Goal: Task Accomplishment & Management: Complete application form

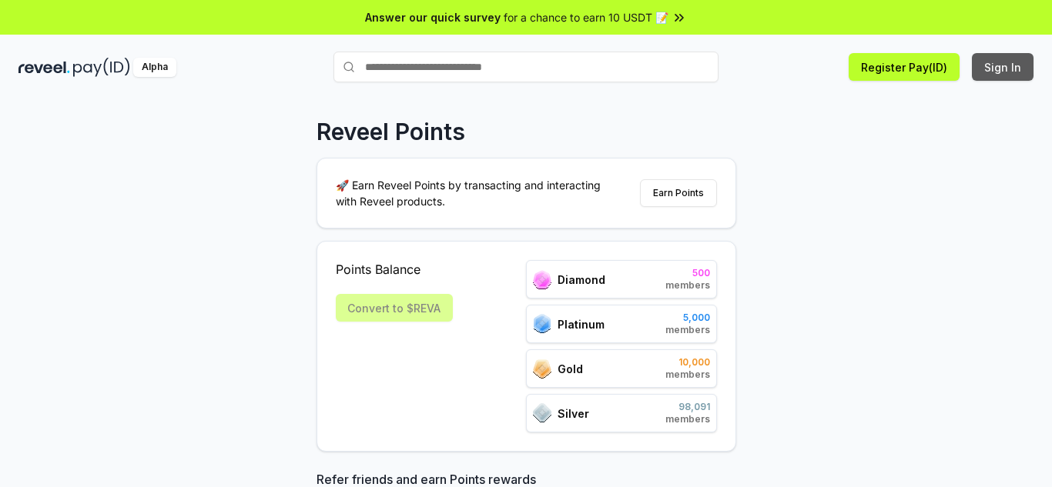
click at [995, 63] on button "Sign In" at bounding box center [1003, 67] width 62 height 28
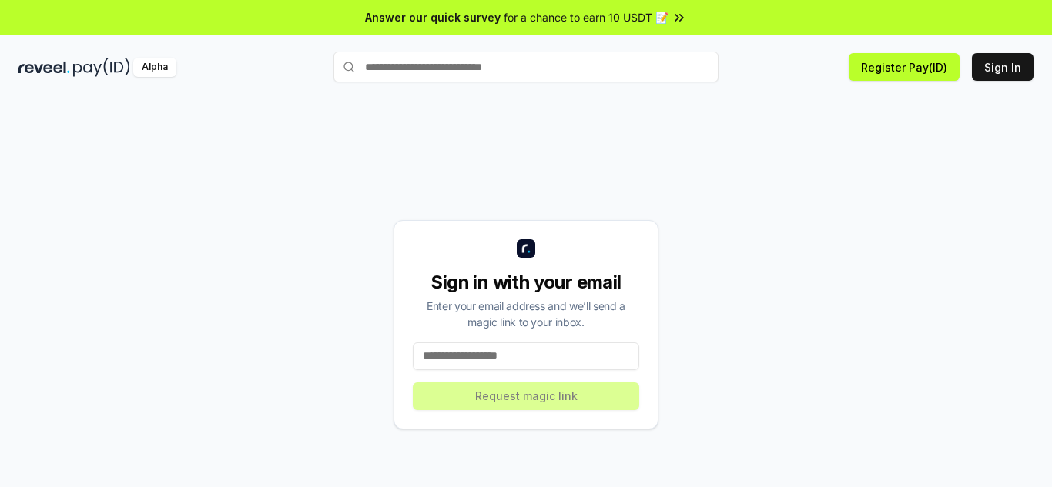
click at [507, 347] on input at bounding box center [526, 357] width 226 height 28
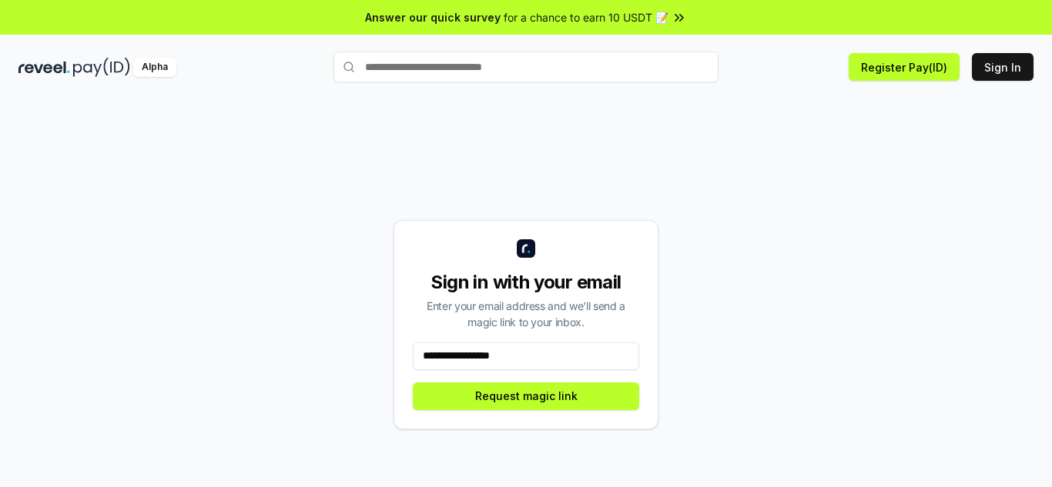
type input "**********"
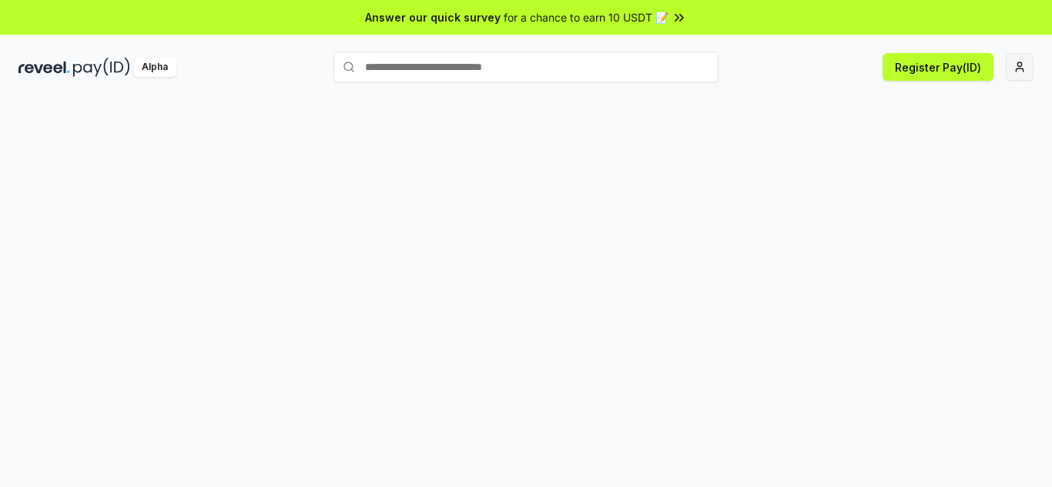
click at [1021, 73] on html "Answer our quick survey for a chance to earn 10 USDT 📝 Alpha Register Pay(ID)" at bounding box center [526, 243] width 1052 height 487
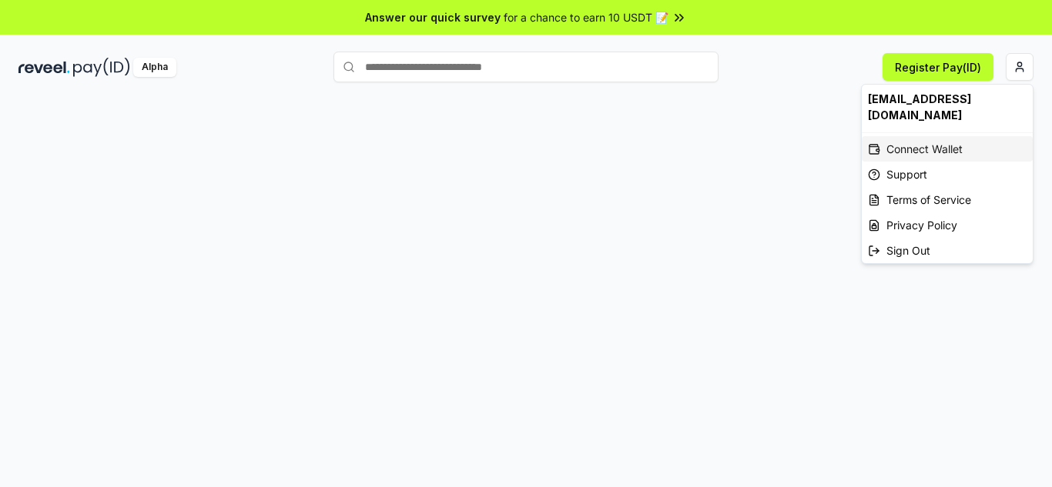
click at [919, 136] on div "Connect Wallet" at bounding box center [947, 148] width 171 height 25
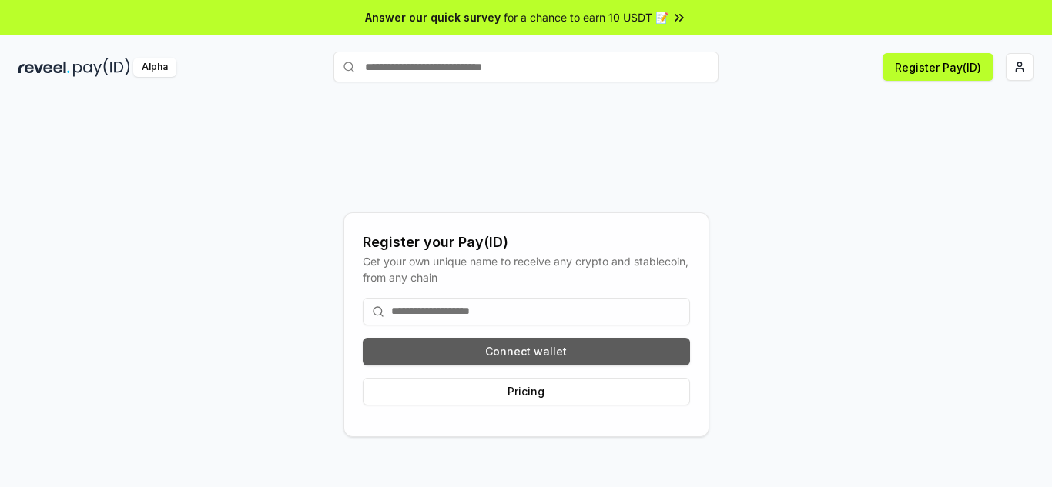
click at [469, 355] on button "Connect wallet" at bounding box center [526, 352] width 327 height 28
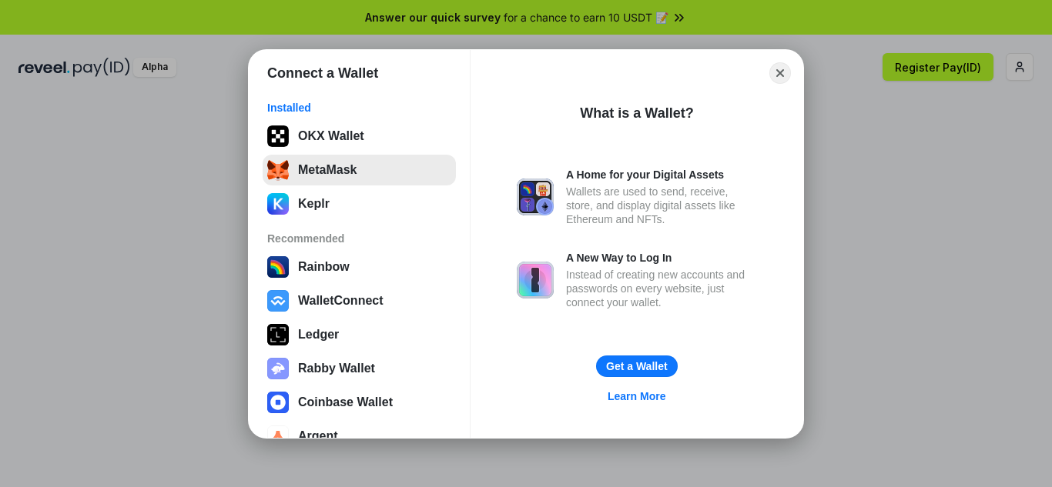
click at [316, 179] on button "MetaMask" at bounding box center [359, 170] width 193 height 31
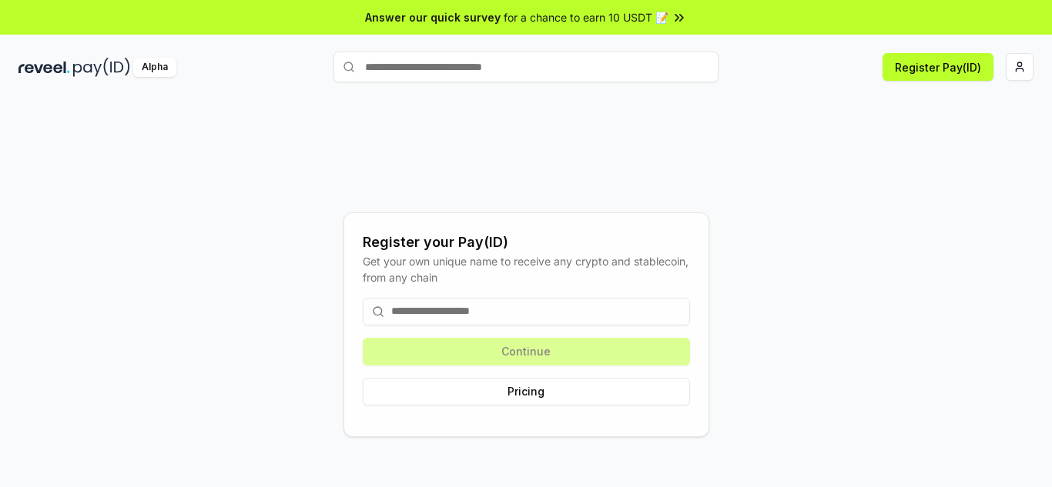
click at [551, 320] on input at bounding box center [526, 312] width 327 height 28
type input "*"
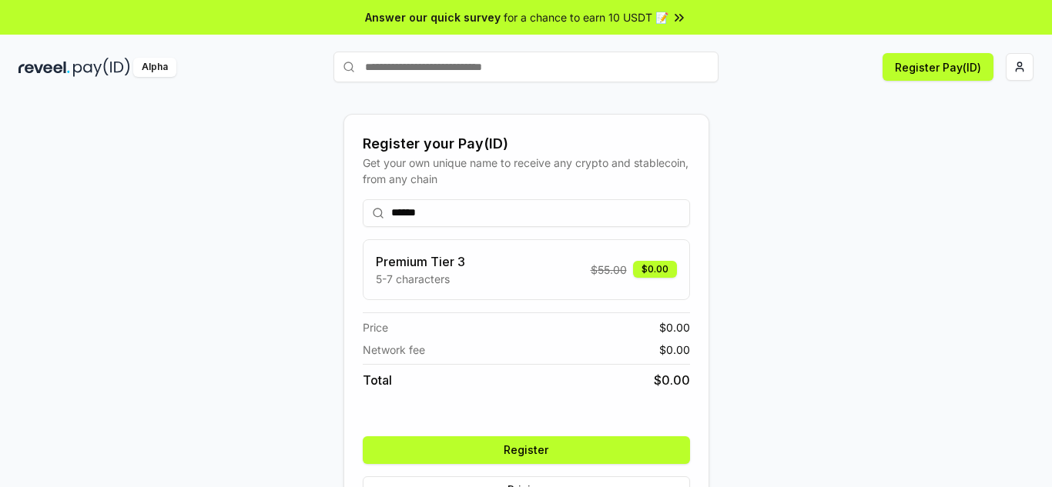
type input "******"
click at [493, 441] on button "Register" at bounding box center [526, 451] width 327 height 28
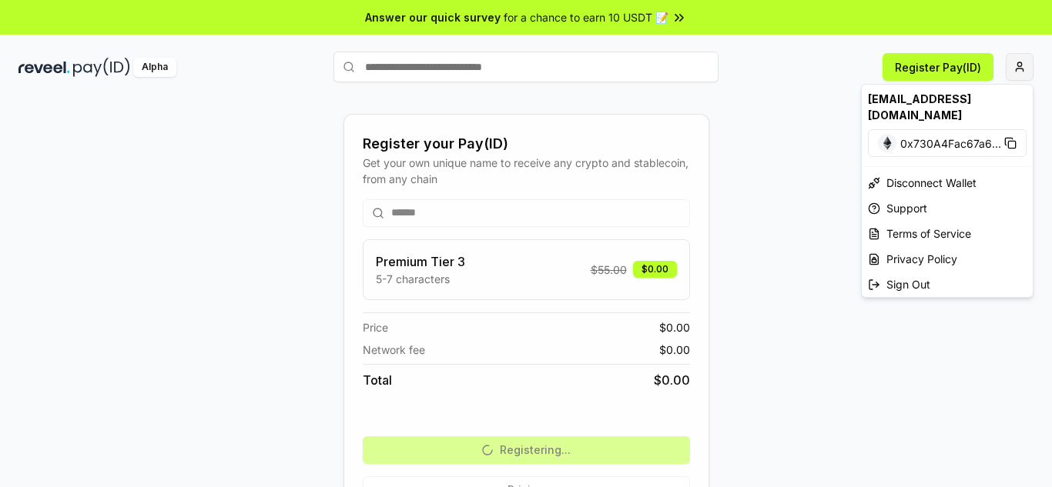
click at [1020, 68] on html "Answer our quick survey for a chance to earn 10 USDT 📝 Alpha Register Pay(ID) R…" at bounding box center [526, 243] width 1052 height 487
click at [795, 290] on html "Answer our quick survey for a chance to earn 10 USDT 📝 Alpha Register Pay(ID) R…" at bounding box center [526, 243] width 1052 height 487
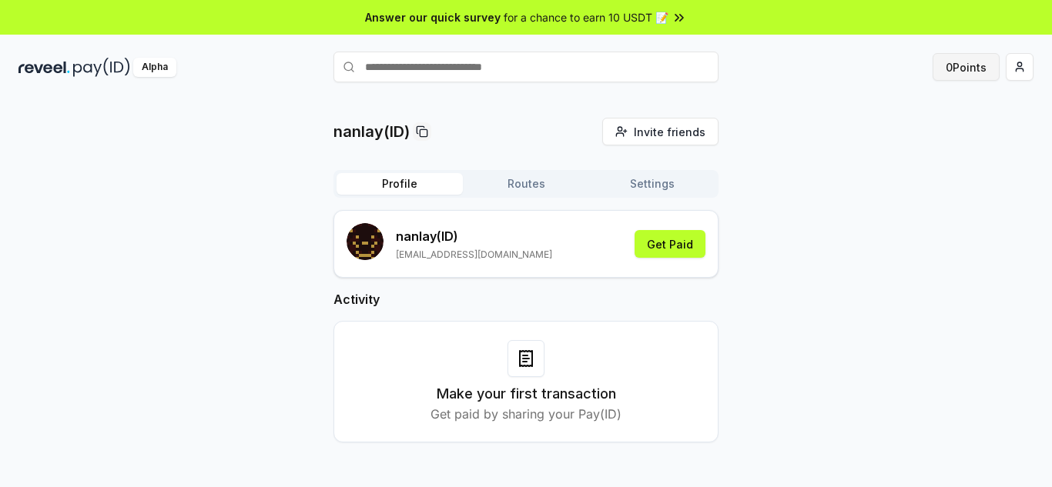
click at [959, 74] on button "0 Points" at bounding box center [965, 67] width 67 height 28
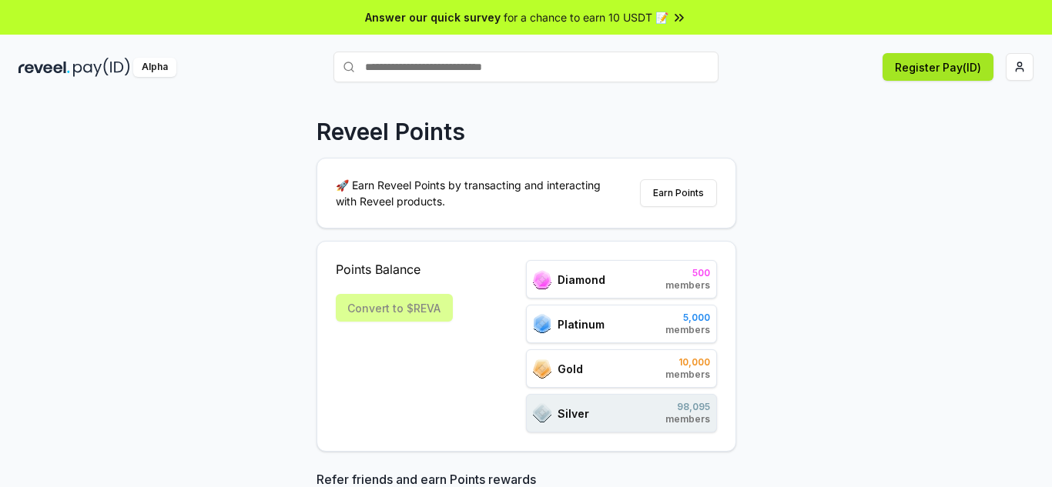
click at [909, 69] on button "Register Pay(ID)" at bounding box center [937, 67] width 111 height 28
